Goal: Transaction & Acquisition: Purchase product/service

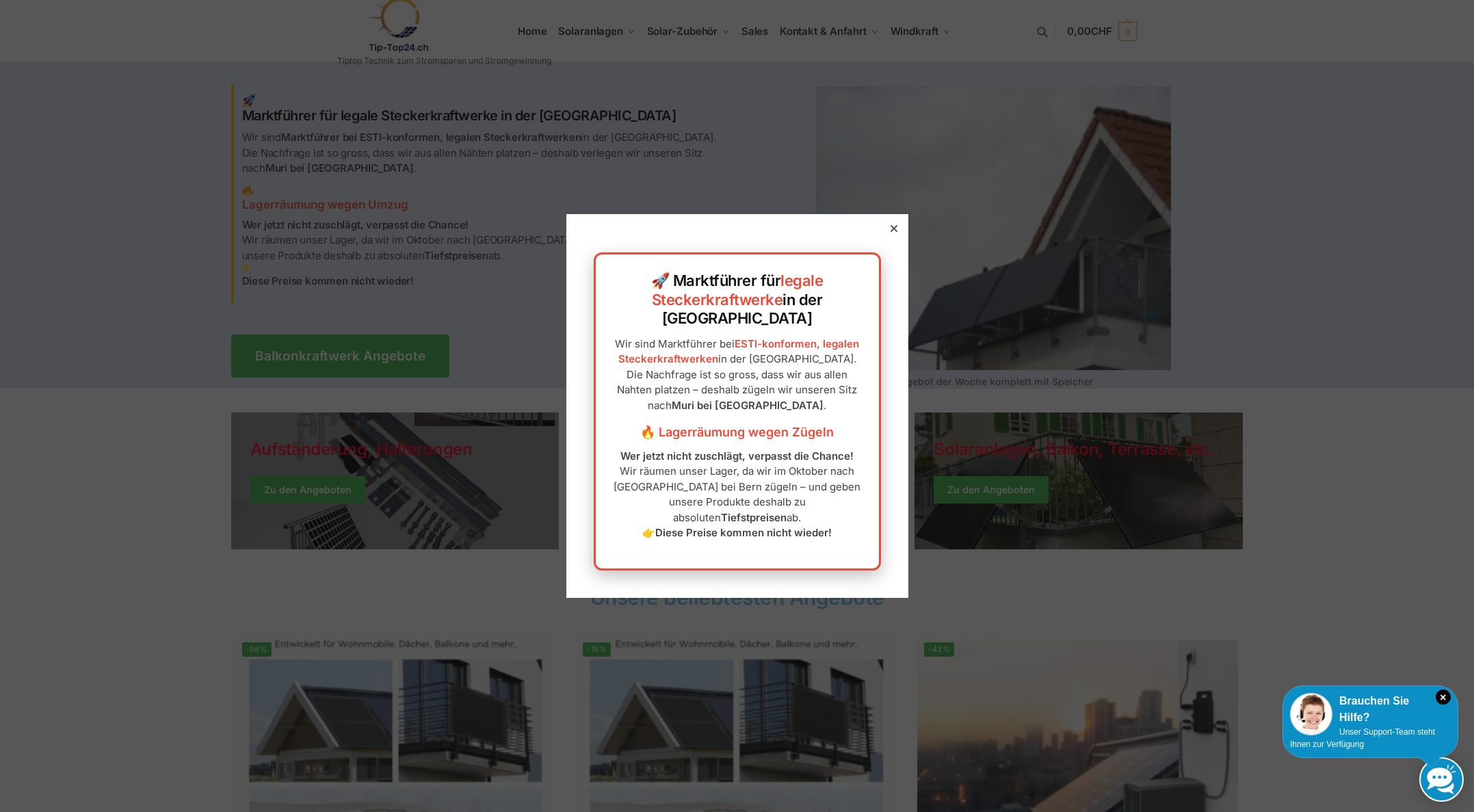
click at [893, 235] on div at bounding box center [894, 228] width 13 height 13
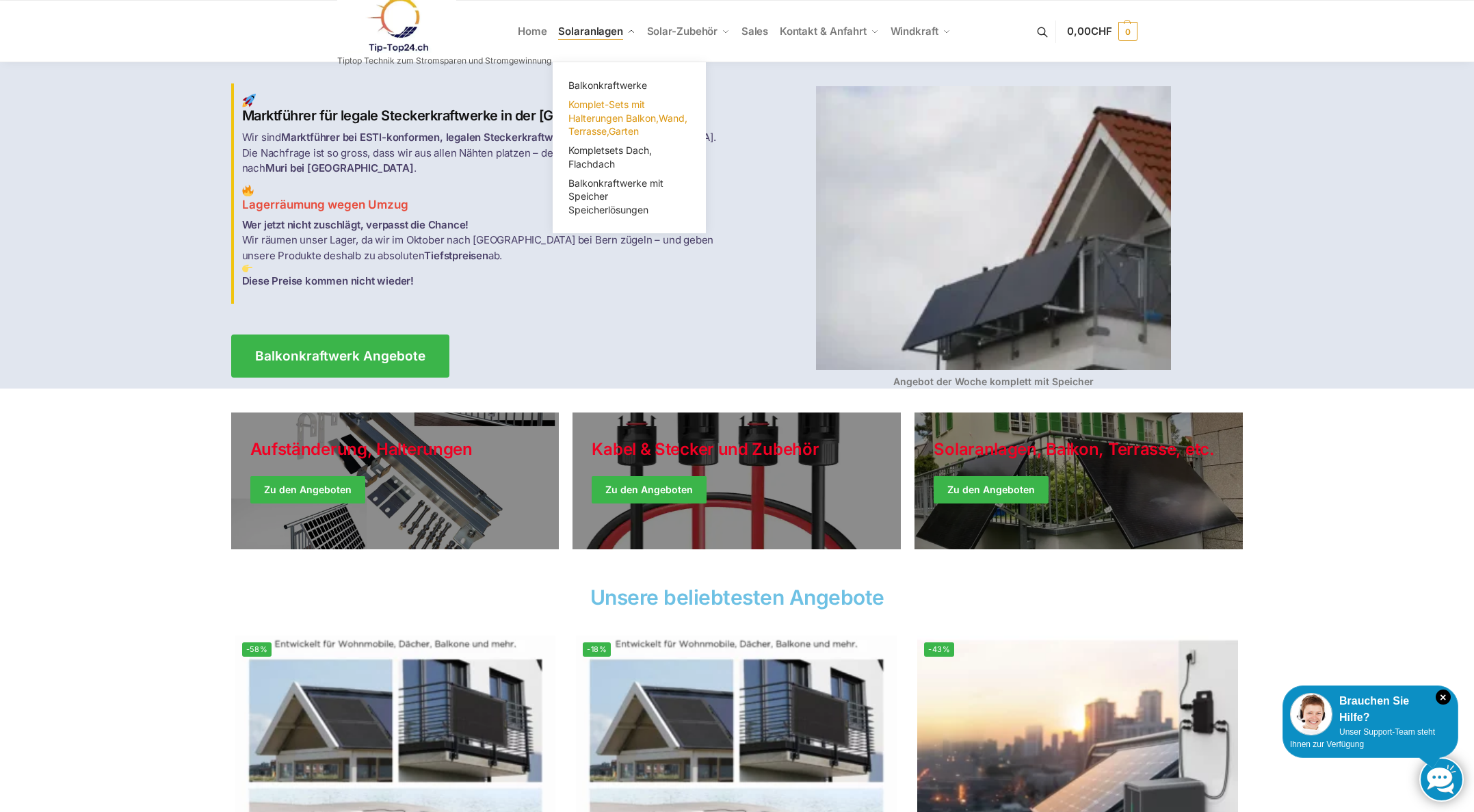
click at [586, 109] on span "Komplet-Sets mit Halterungen Balkon,Wand, Terrasse,Garten" at bounding box center [628, 118] width 119 height 39
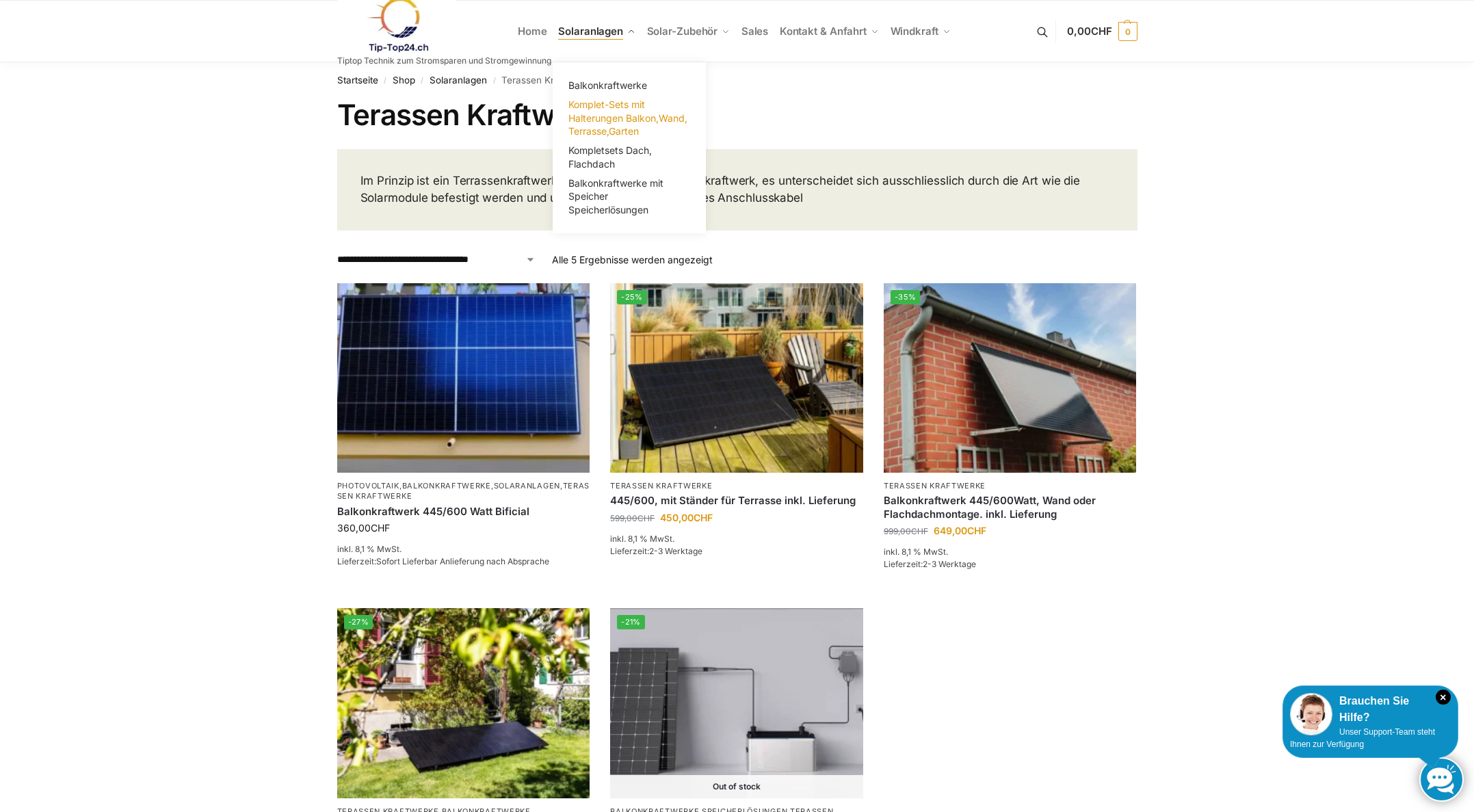
click at [586, 111] on span "Komplet-Sets mit Halterungen Balkon,Wand, Terrasse,Garten" at bounding box center [628, 118] width 119 height 39
click at [590, 186] on span "Balkonkraftwerke mit Speicher Speicherlösungen" at bounding box center [616, 196] width 95 height 39
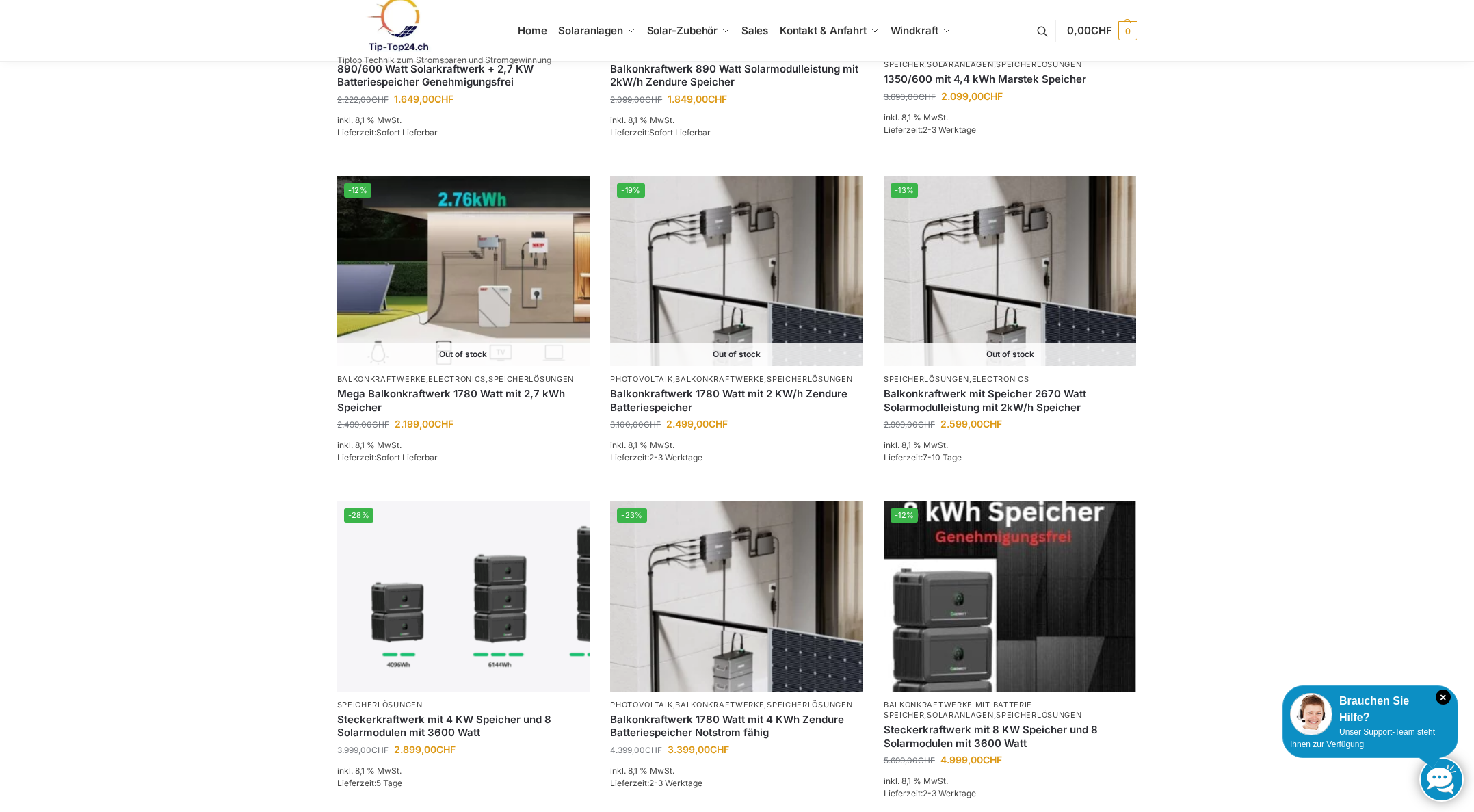
scroll to position [752, 0]
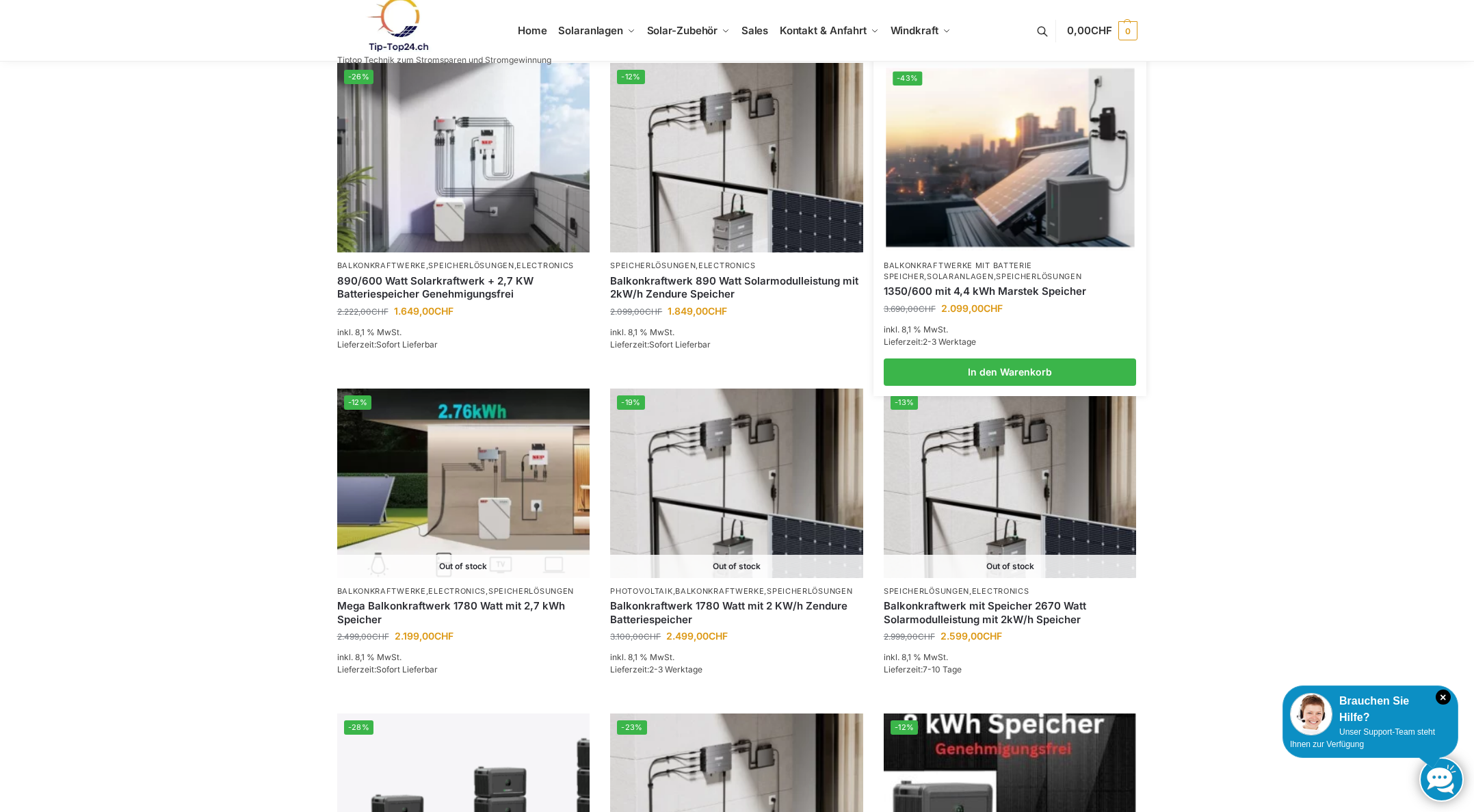
click at [918, 126] on img at bounding box center [1010, 157] width 248 height 186
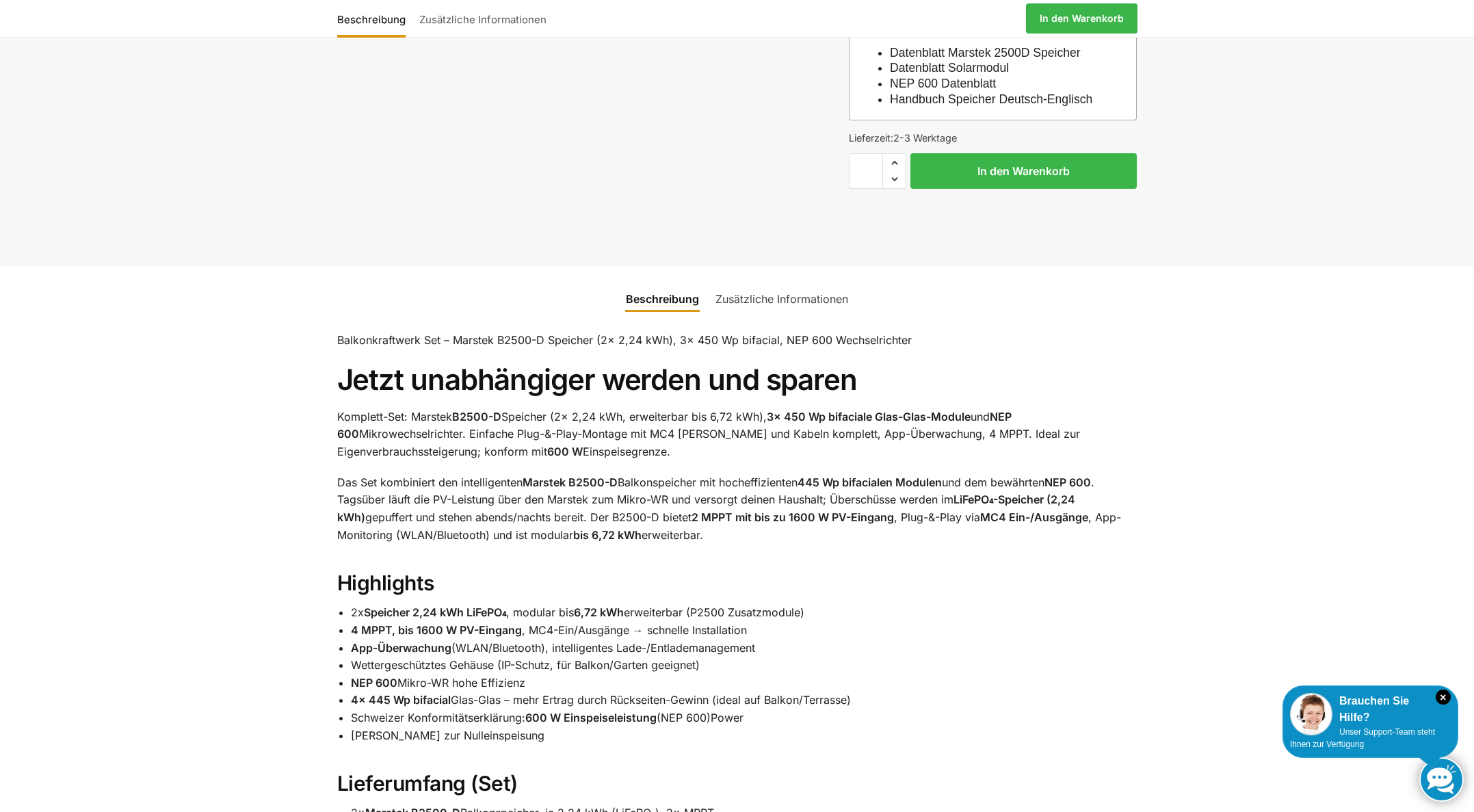
scroll to position [409, 0]
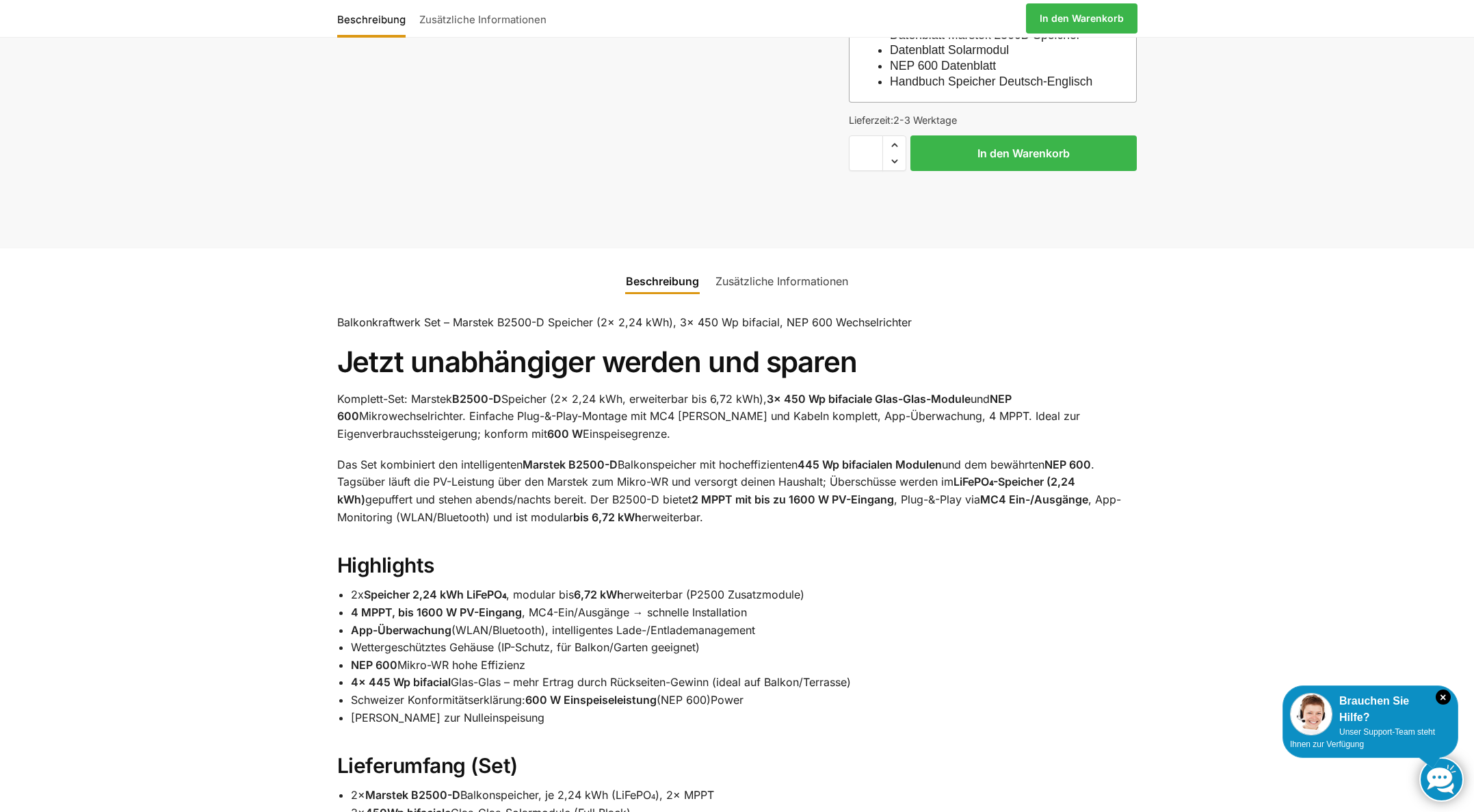
click at [535, 440] on p "Komplett-Set: Marstek B2500-D Speicher (2x 2,24 kWh, erweiterbar bis 6,72 kWh),…" at bounding box center [737, 417] width 800 height 53
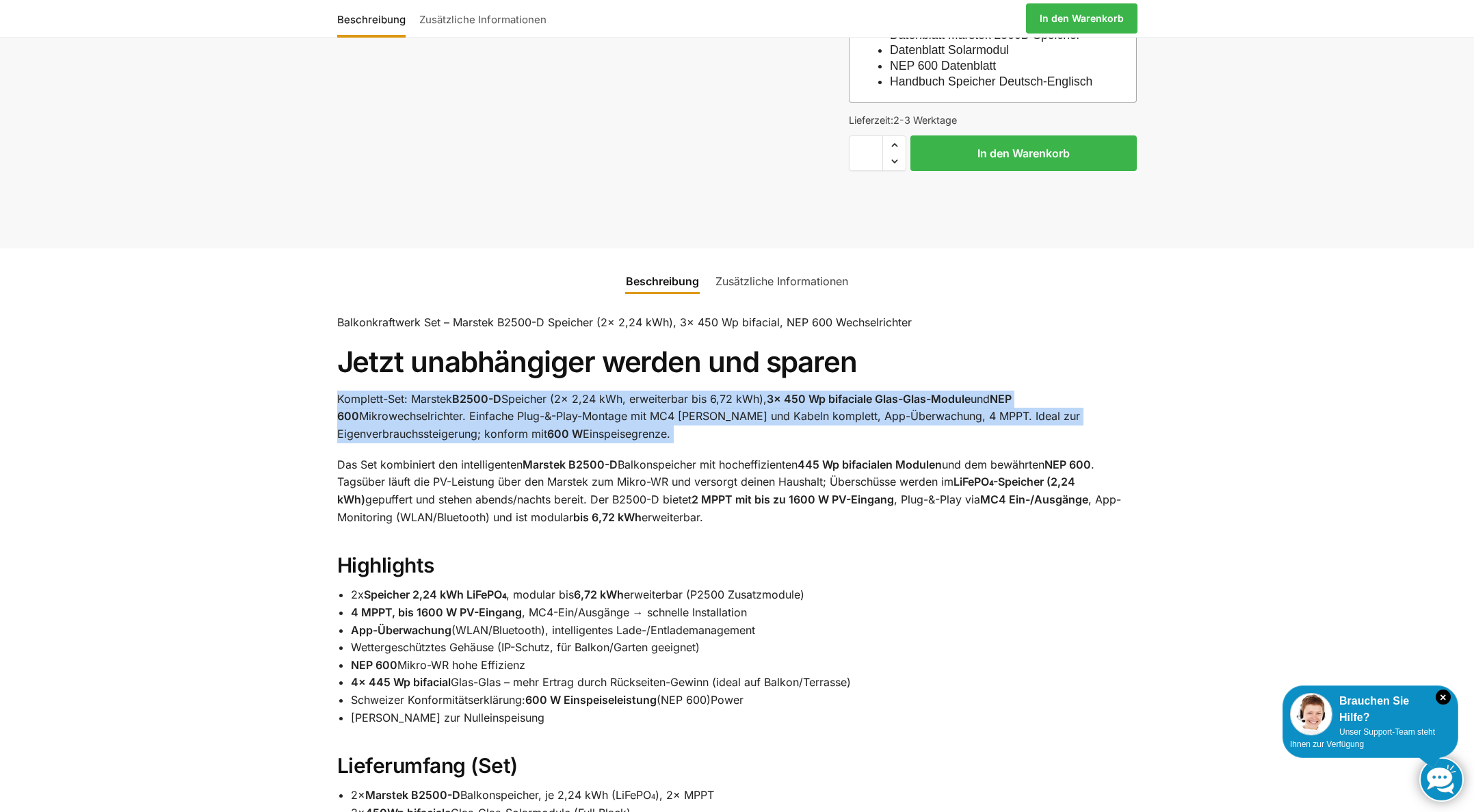
click at [535, 440] on p "Komplett-Set: Marstek B2500-D Speicher (2x 2,24 kWh, erweiterbar bis 6,72 kWh),…" at bounding box center [737, 417] width 800 height 53
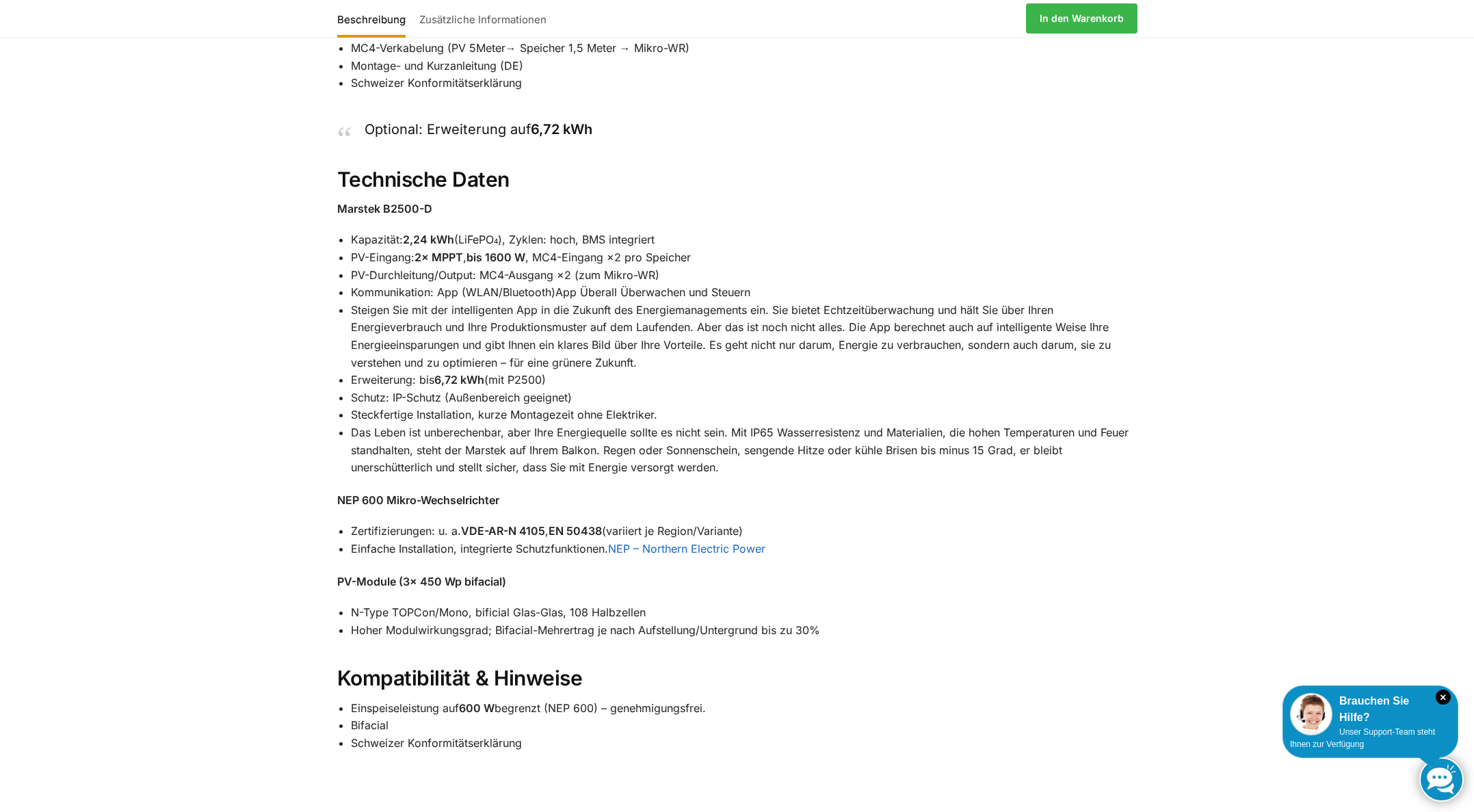
scroll to position [998, 0]
